Goal: Task Accomplishment & Management: Use online tool/utility

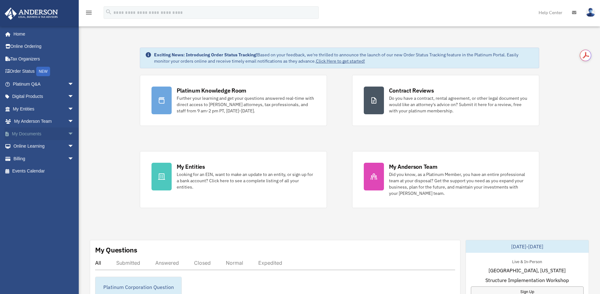
click at [68, 134] on span "arrow_drop_down" at bounding box center [74, 133] width 13 height 13
click at [27, 147] on link "Box" at bounding box center [46, 146] width 75 height 13
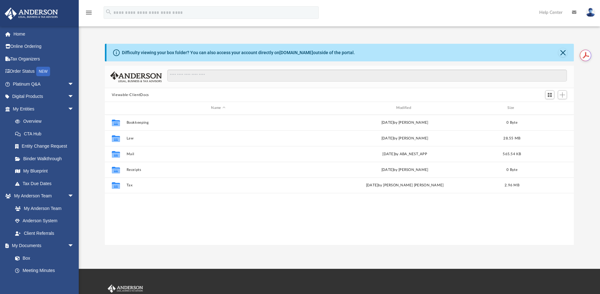
scroll to position [138, 464]
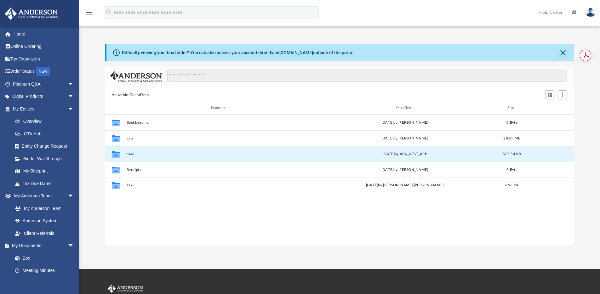
click at [128, 155] on button "Mail" at bounding box center [217, 154] width 183 height 4
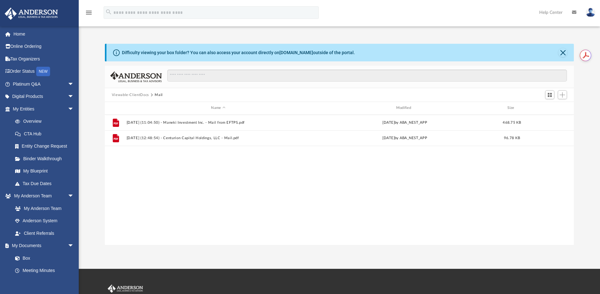
click at [202, 159] on div "File 2025.03.13 (11:04:50) - Maneki Investment Inc. - Mail from EFTPS.pdf Thu M…" at bounding box center [339, 180] width 469 height 130
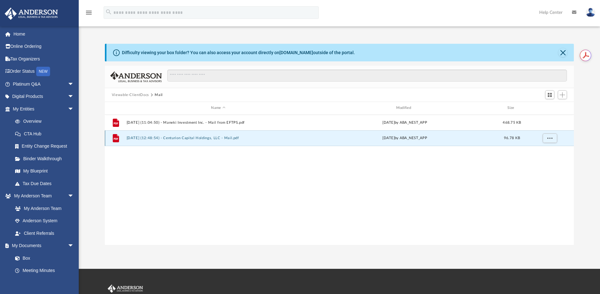
click at [216, 139] on button "2025.10.07 (12:48:54) - Centurion Capital Holdings, LLC - Mail.pdf" at bounding box center [217, 138] width 183 height 4
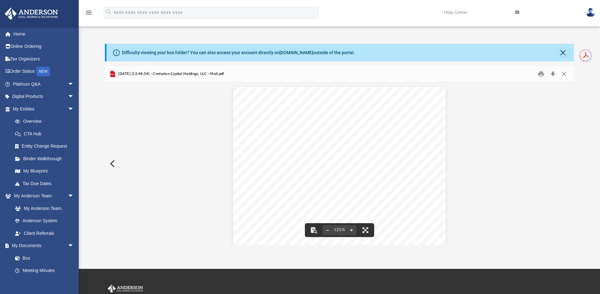
scroll to position [0, 0]
click at [565, 73] on button "Close" at bounding box center [563, 74] width 11 height 10
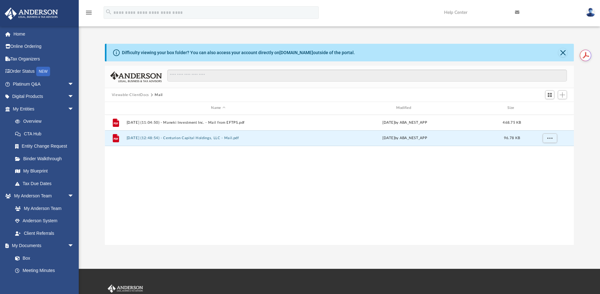
click at [251, 178] on div "File 2025.03.13 (11:04:50) - Maneki Investment Inc. - Mail from EFTPS.pdf Thu M…" at bounding box center [339, 180] width 469 height 130
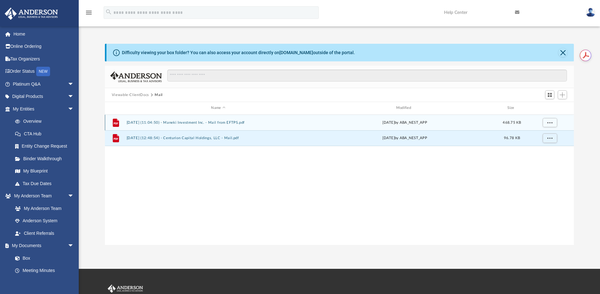
click at [226, 122] on button "2025.03.13 (11:04:50) - Maneki Investment Inc. - Mail from EFTPS.pdf" at bounding box center [217, 123] width 183 height 4
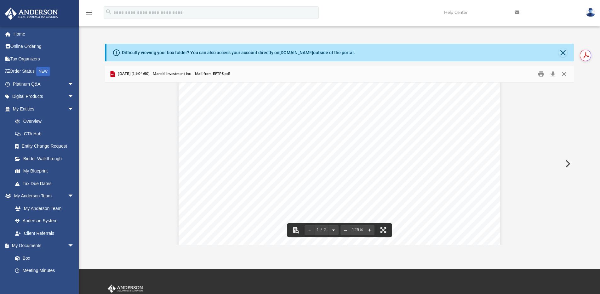
scroll to position [268, 0]
click at [564, 55] on button "Close" at bounding box center [562, 52] width 9 height 9
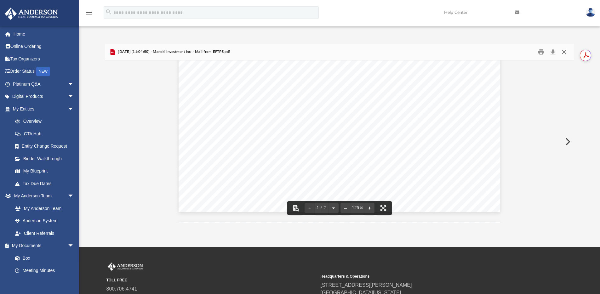
click at [562, 52] on button "Close" at bounding box center [563, 52] width 11 height 10
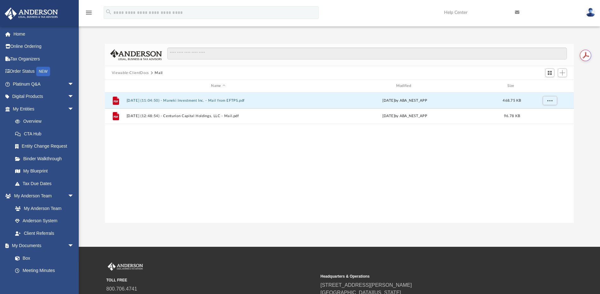
click at [298, 168] on div "File 2025.03.13 (11:04:50) - Maneki Investment Inc. - Mail from EFTPS.pdf Thu M…" at bounding box center [339, 158] width 469 height 130
